Goal: Obtain resource: Obtain resource

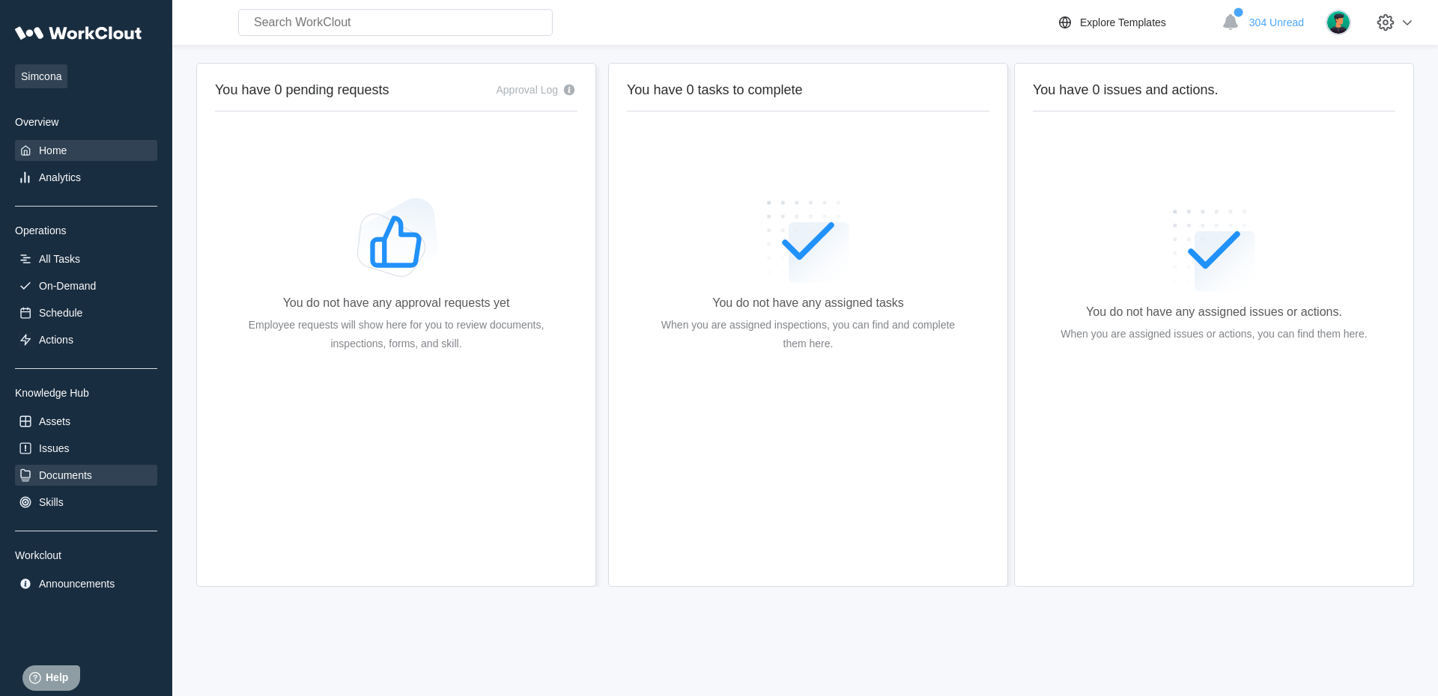
click at [75, 481] on div "Documents" at bounding box center [65, 475] width 53 height 12
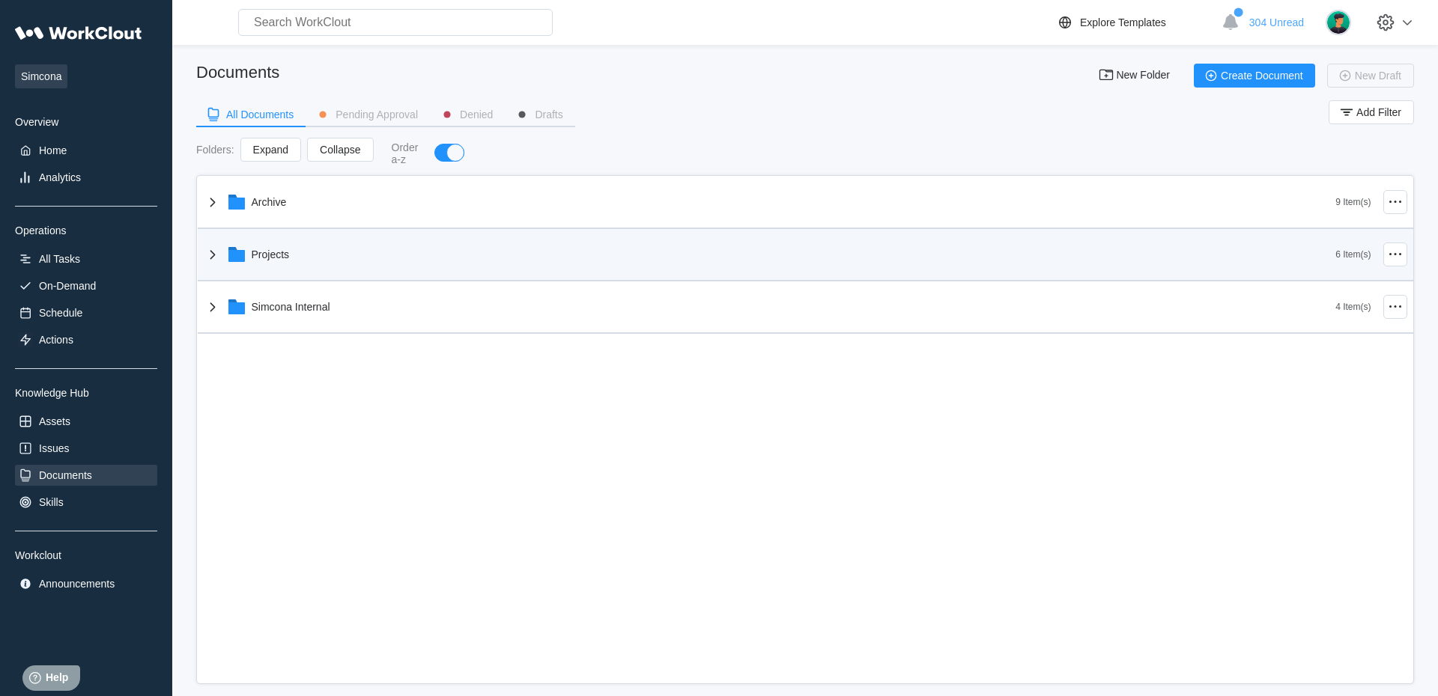
click at [258, 282] on div "Projects 6 Item(s)" at bounding box center [805, 255] width 1215 height 52
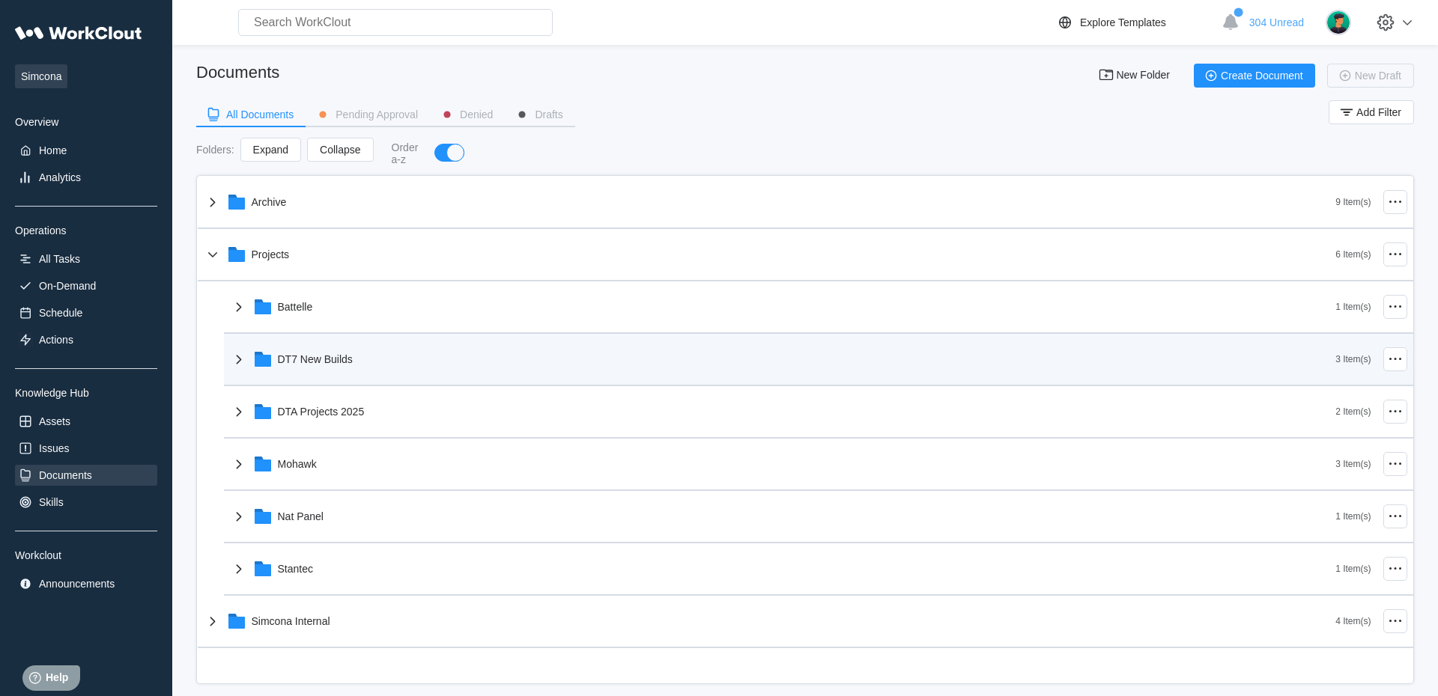
click at [243, 363] on icon at bounding box center [239, 359] width 18 height 18
click at [247, 372] on div "DT7 New Builds" at bounding box center [783, 359] width 1106 height 39
click at [248, 363] on div "DT7 New Builds" at bounding box center [783, 359] width 1106 height 39
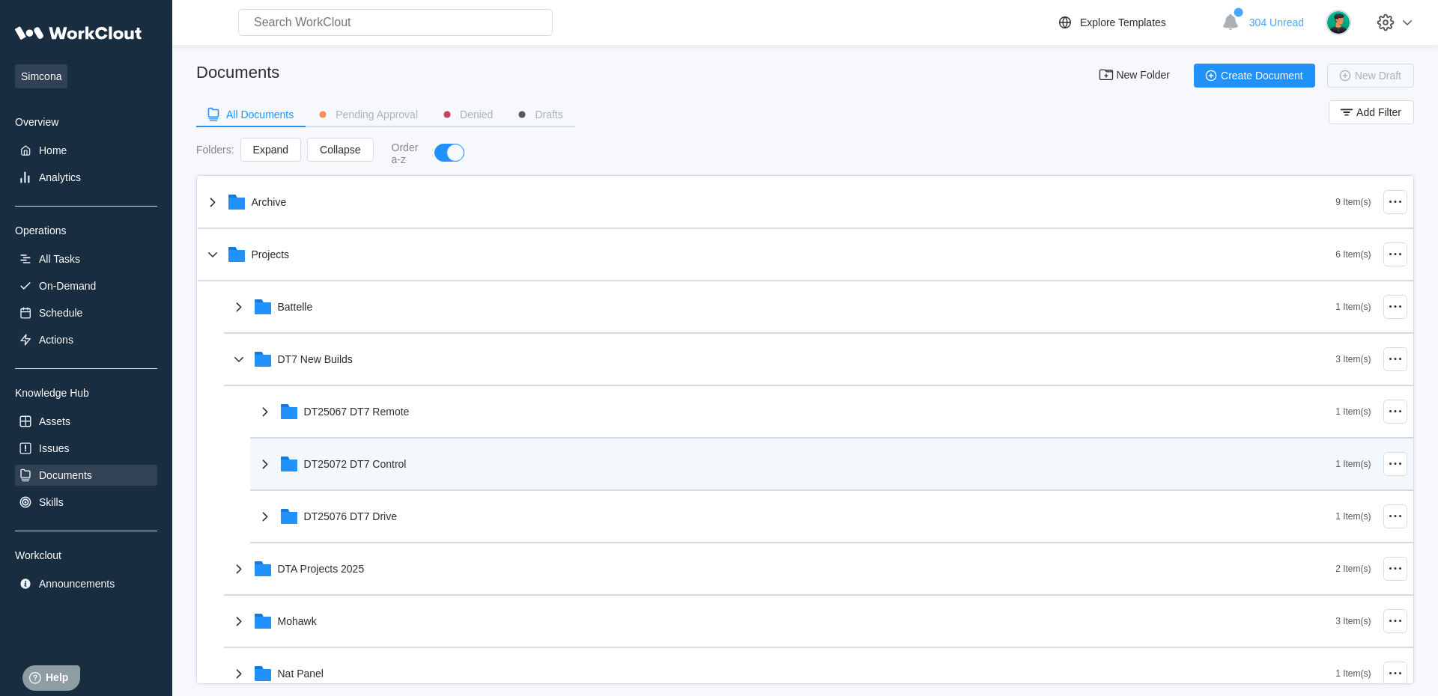
click at [415, 457] on div "DT25072 DT7 Control" at bounding box center [796, 464] width 1080 height 39
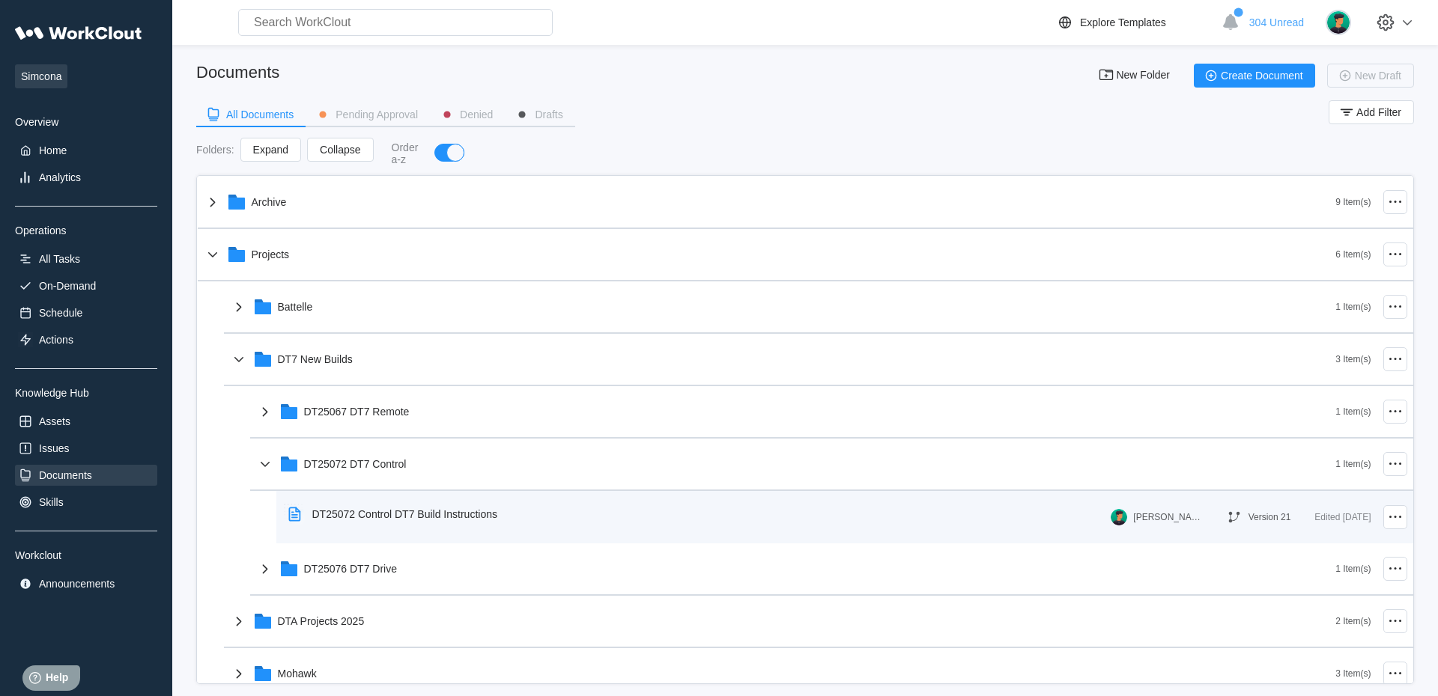
click at [485, 518] on div "DT25072 Control DT7 Build Instructions" at bounding box center [404, 514] width 185 height 12
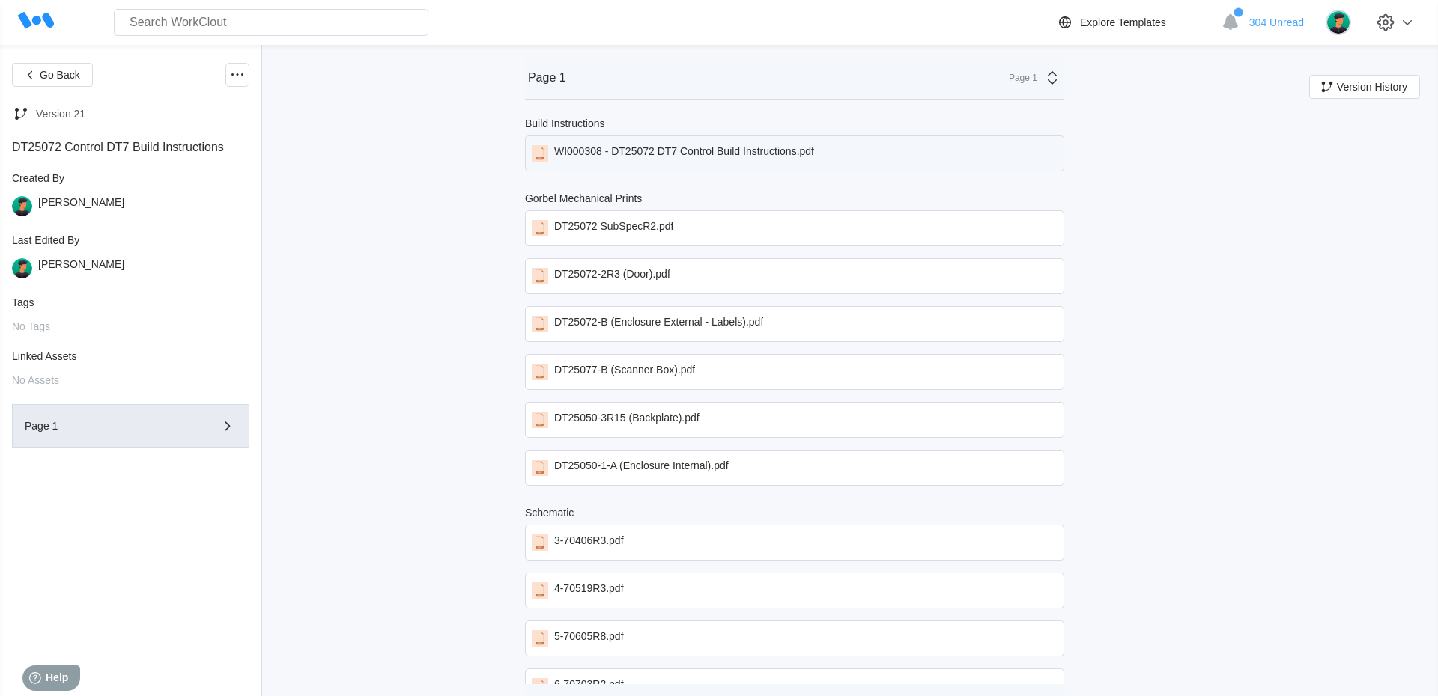
click at [745, 149] on div "WI000308 - DT25072 DT7 Control Build Instructions.pdf" at bounding box center [684, 153] width 260 height 16
